Goal: Find specific page/section: Find specific page/section

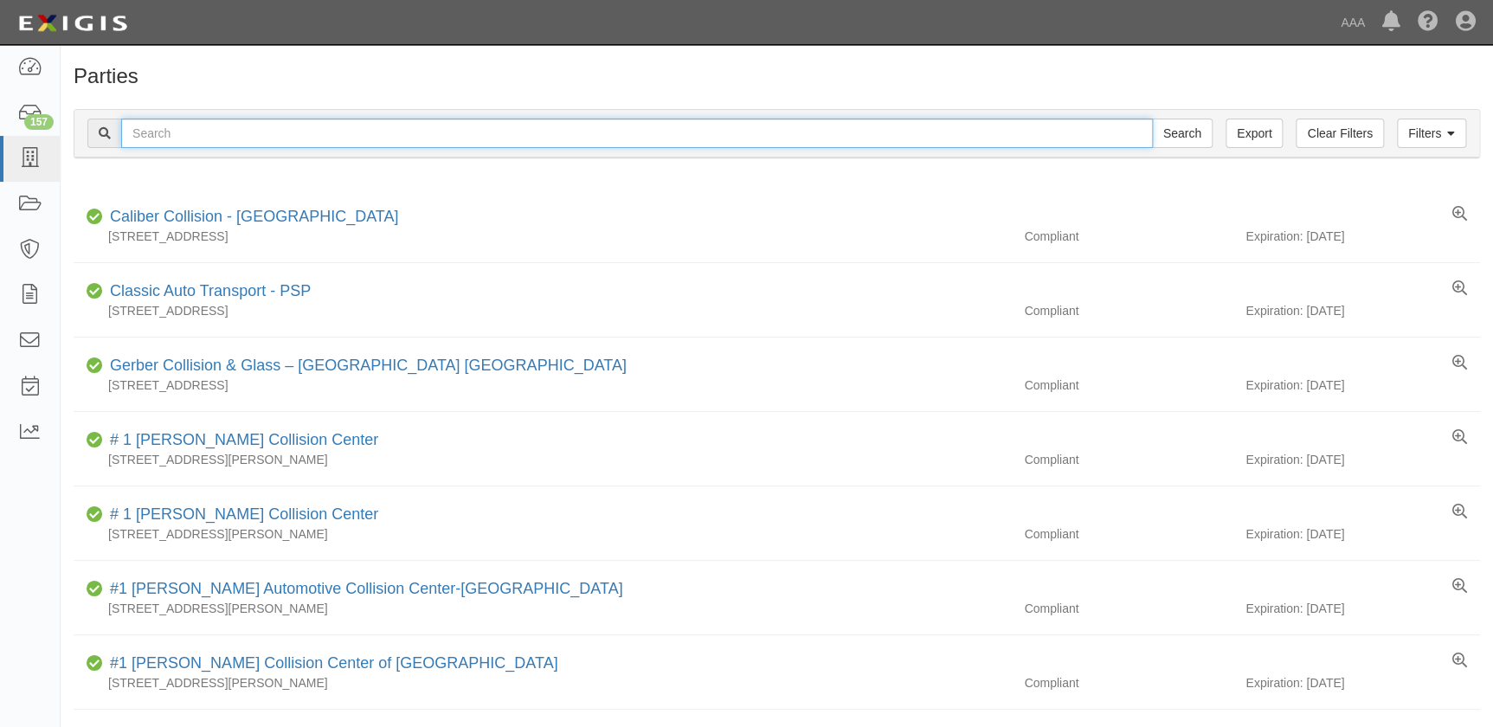
drag, startPoint x: 0, startPoint y: 0, endPoint x: 247, endPoint y: 134, distance: 280.8
click at [247, 134] on input "text" at bounding box center [637, 133] width 1032 height 29
type input "gerber virginia beach"
click at [1152, 119] on input "Search" at bounding box center [1182, 133] width 61 height 29
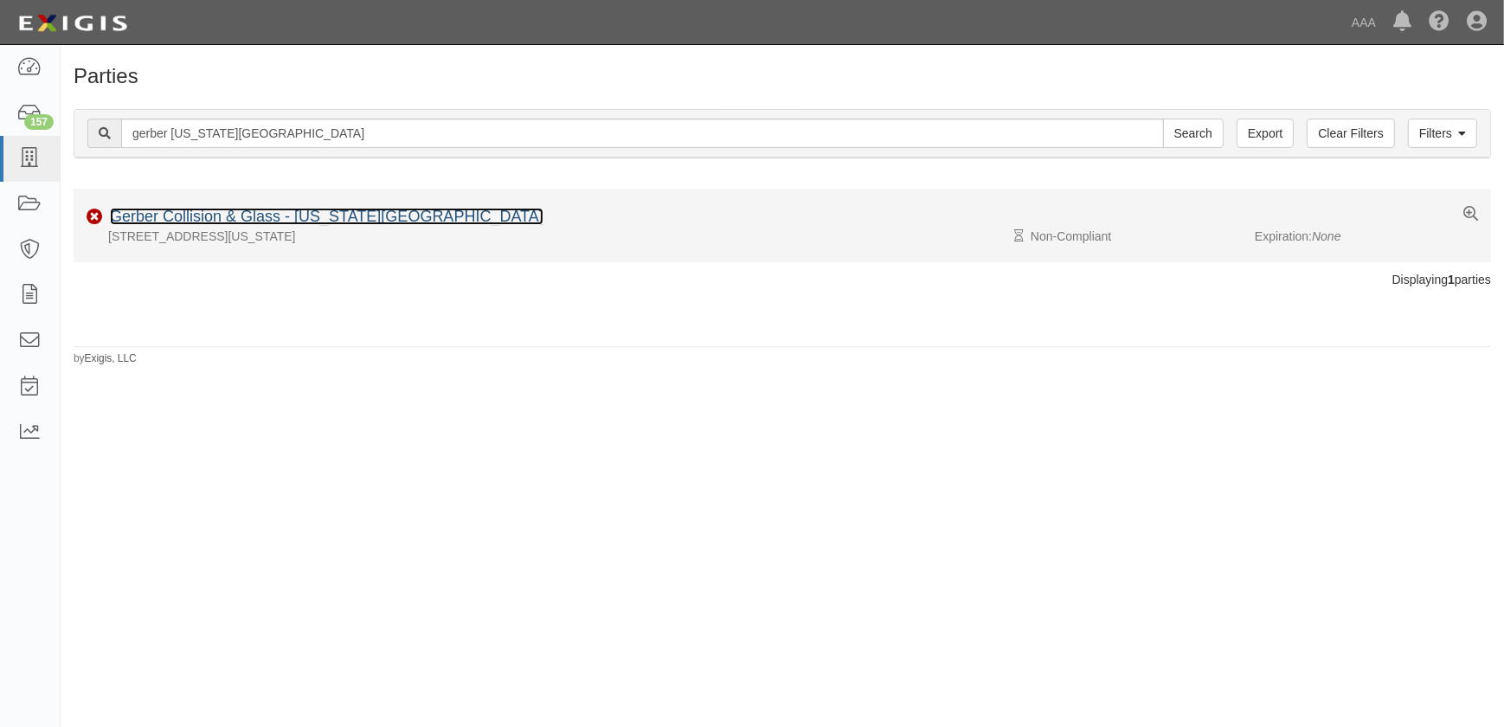
click at [306, 220] on link "Gerber Collision & Glass - [US_STATE][GEOGRAPHIC_DATA]" at bounding box center [327, 216] width 434 height 17
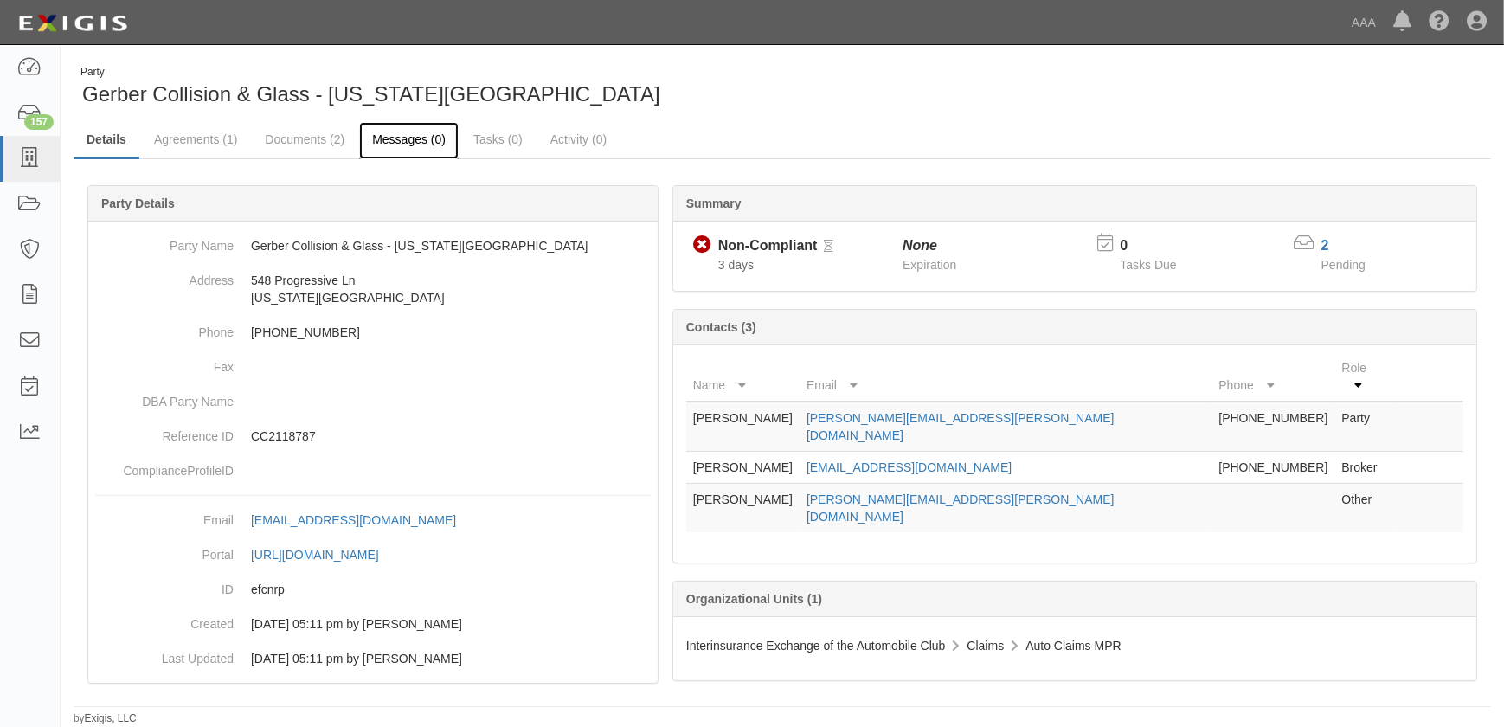
click at [381, 141] on link "Messages (0)" at bounding box center [409, 140] width 100 height 37
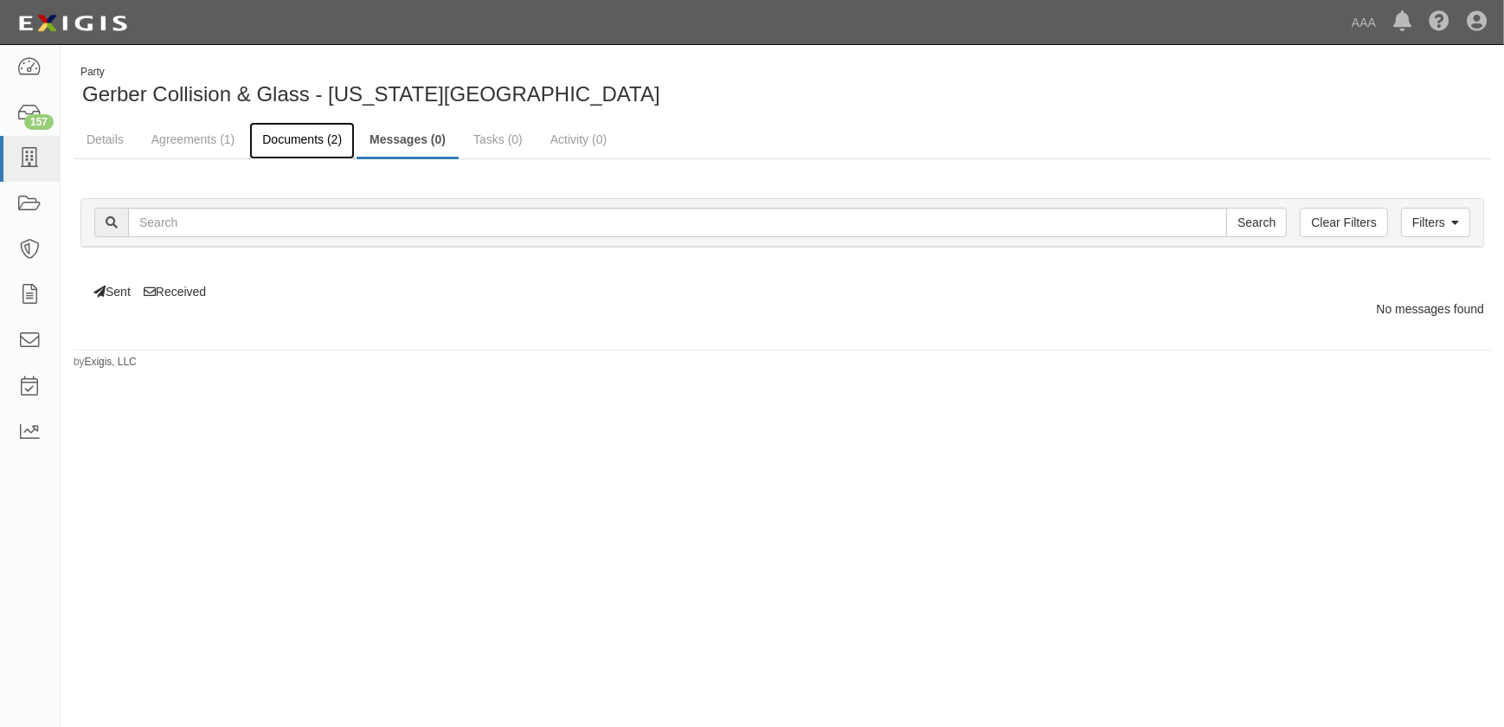
click at [278, 138] on link "Documents (2)" at bounding box center [302, 140] width 106 height 37
